Goal: Find specific page/section: Find specific page/section

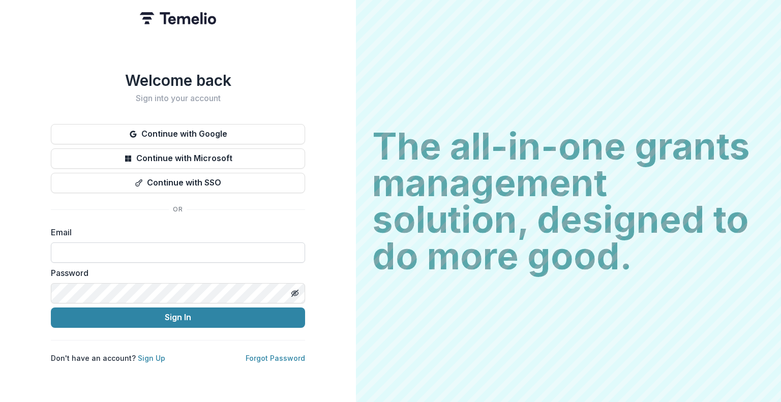
type input "**********"
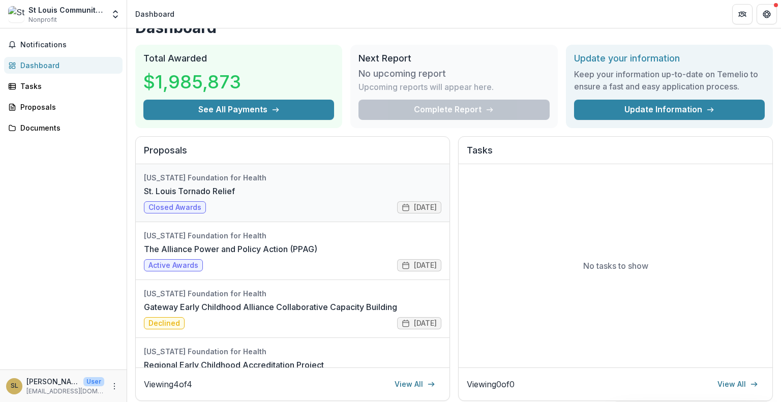
scroll to position [14, 0]
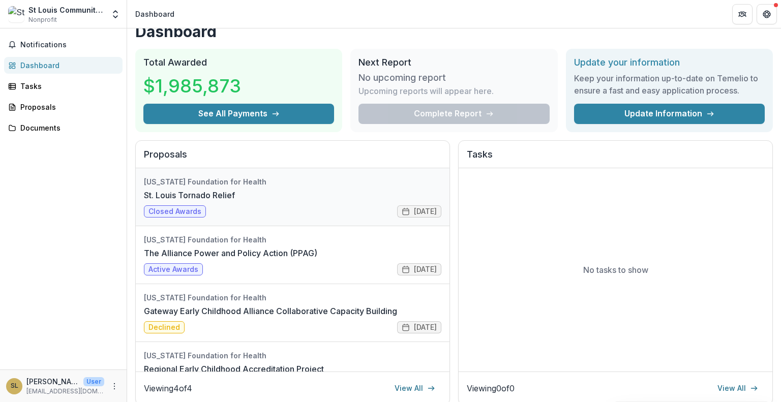
click at [207, 200] on link "St. Louis Tornado Relief" at bounding box center [189, 195] width 91 height 12
